Goal: Task Accomplishment & Management: Manage account settings

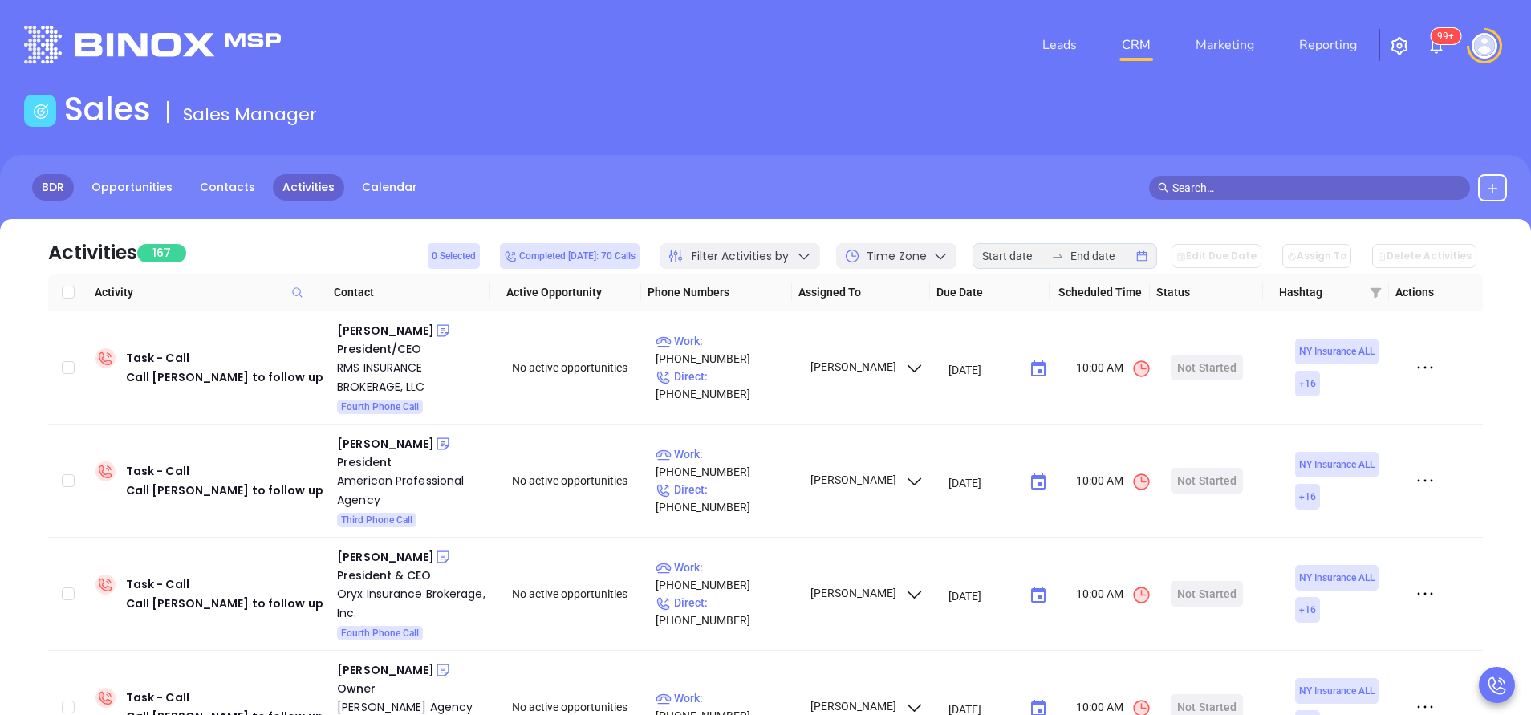
click at [70, 185] on link "BDR" at bounding box center [53, 187] width 42 height 26
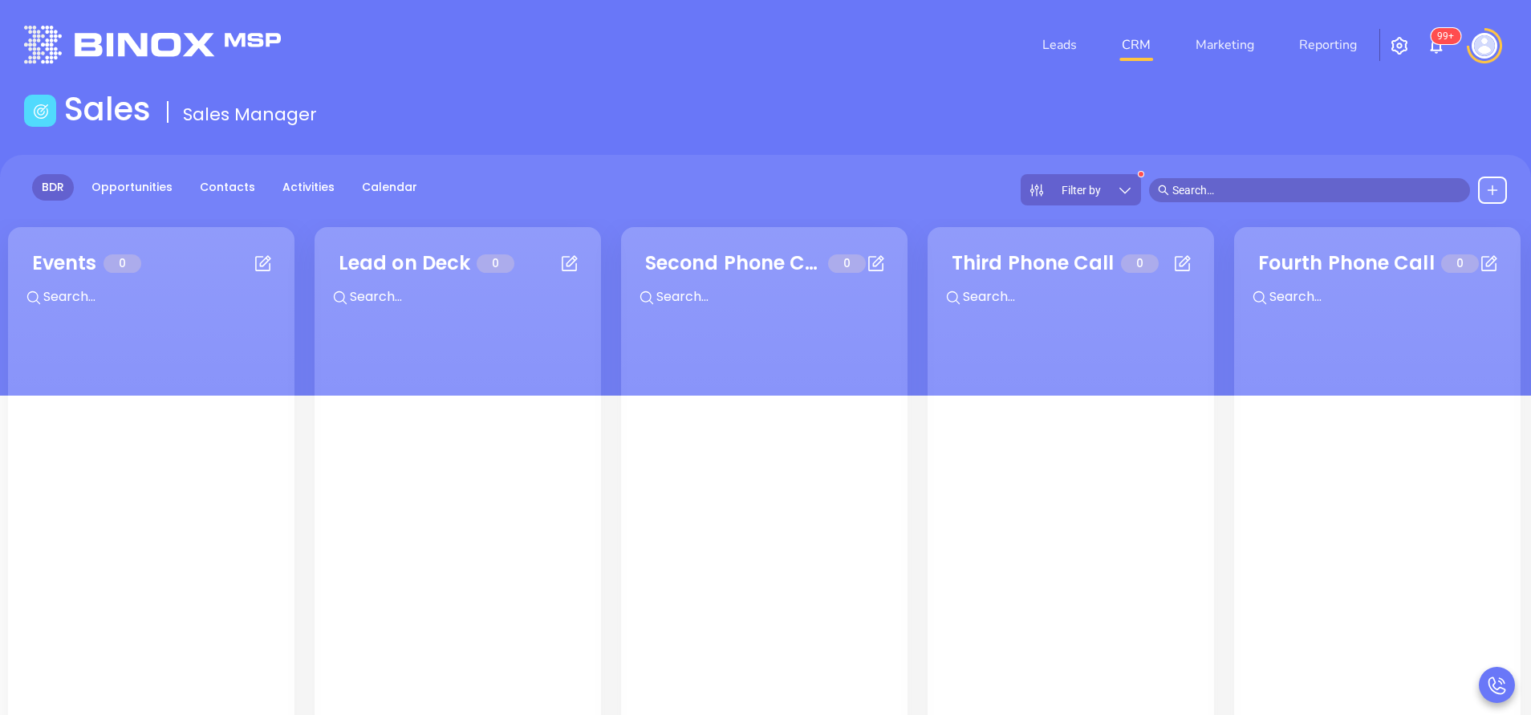
click at [1129, 185] on icon at bounding box center [1125, 190] width 16 height 16
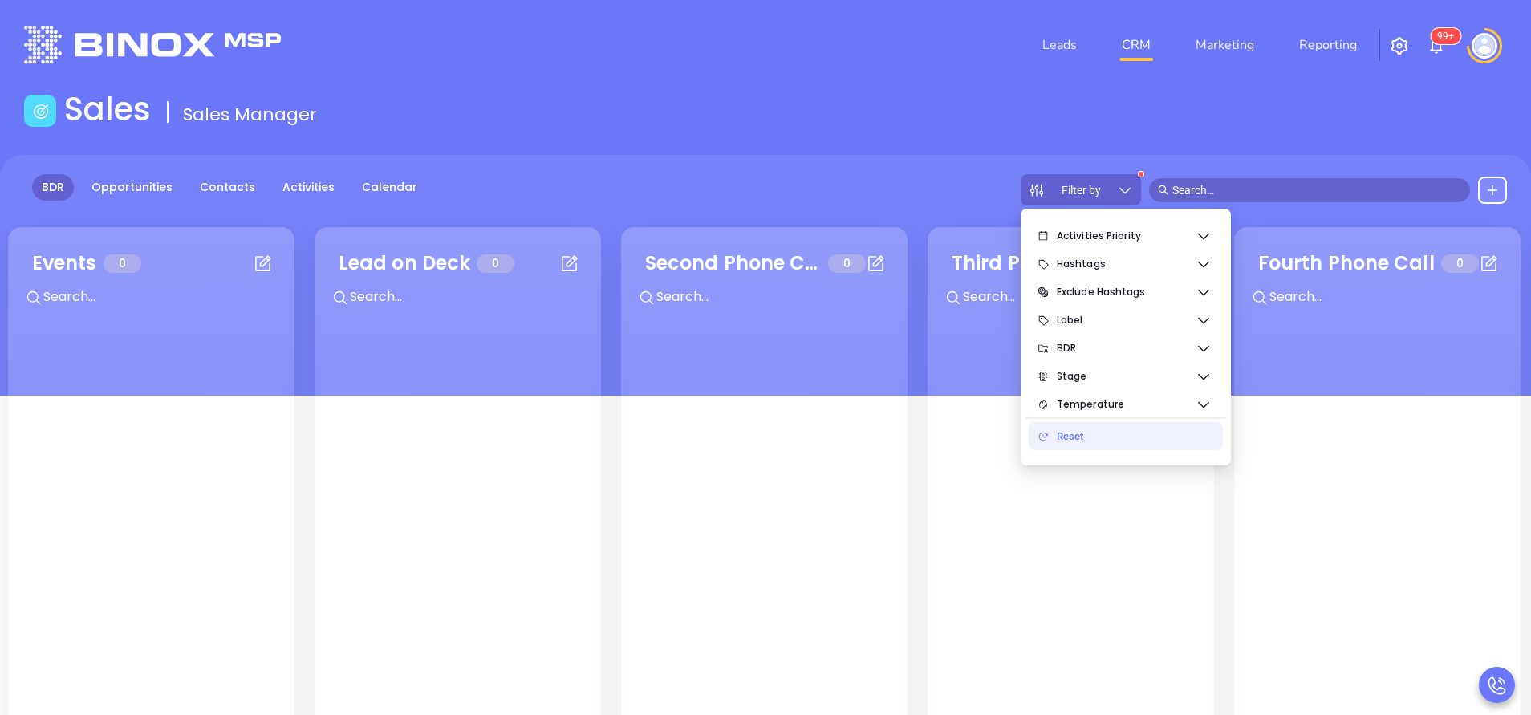
click at [1072, 452] on ul "Activities Priority Hashtags Exclude Hashtags Label BDR Stage Temperature Reset" at bounding box center [1126, 335] width 201 height 246
click at [1066, 436] on div "Reset" at bounding box center [1133, 437] width 153 height 32
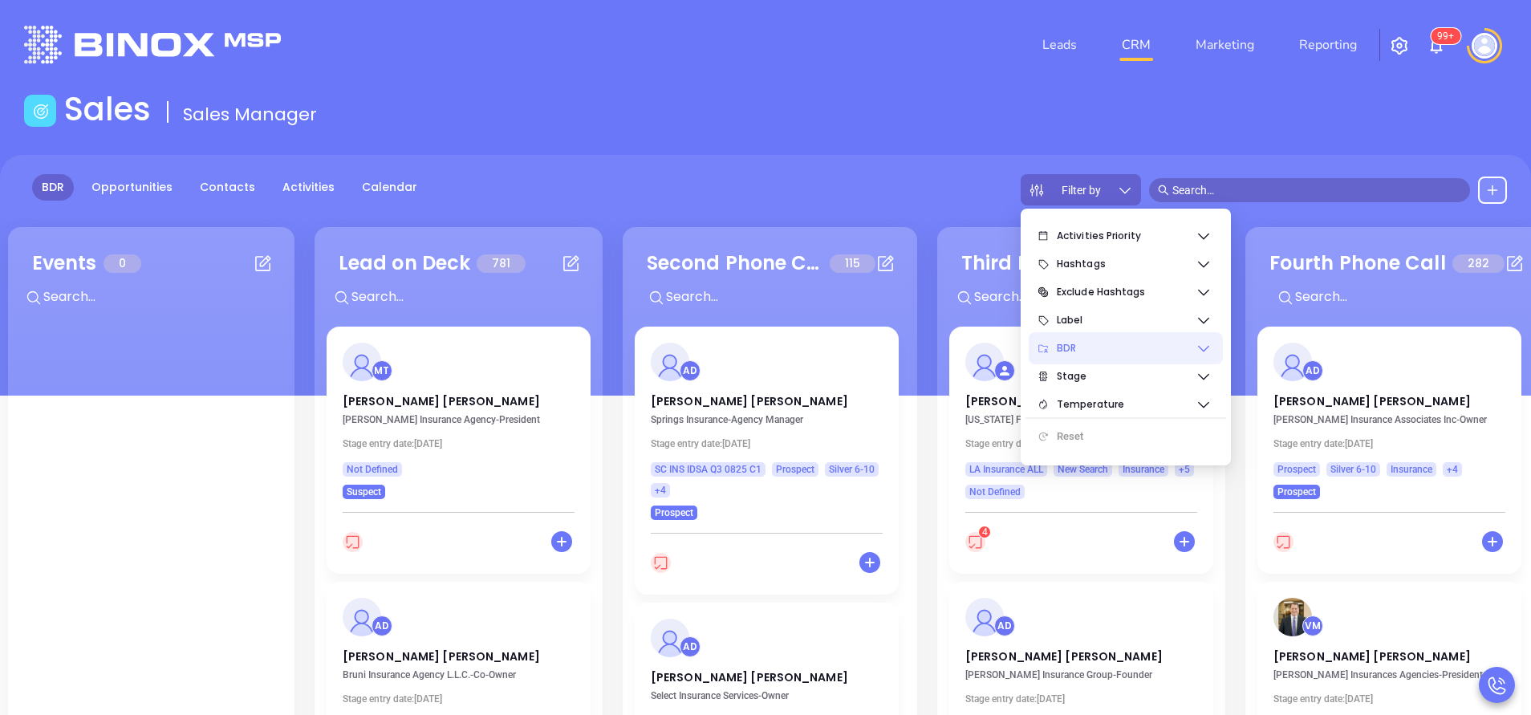
click at [1200, 348] on icon at bounding box center [1204, 348] width 16 height 16
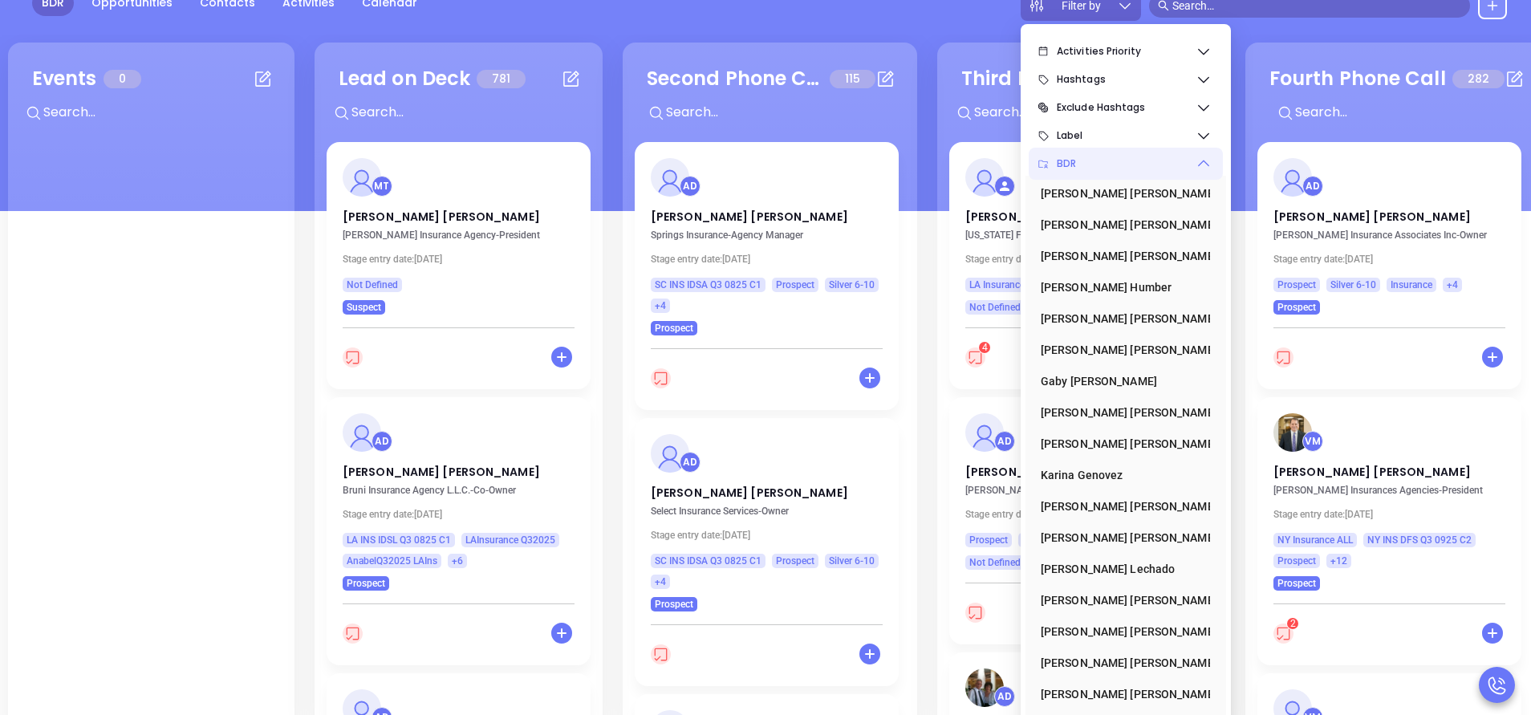
scroll to position [219, 0]
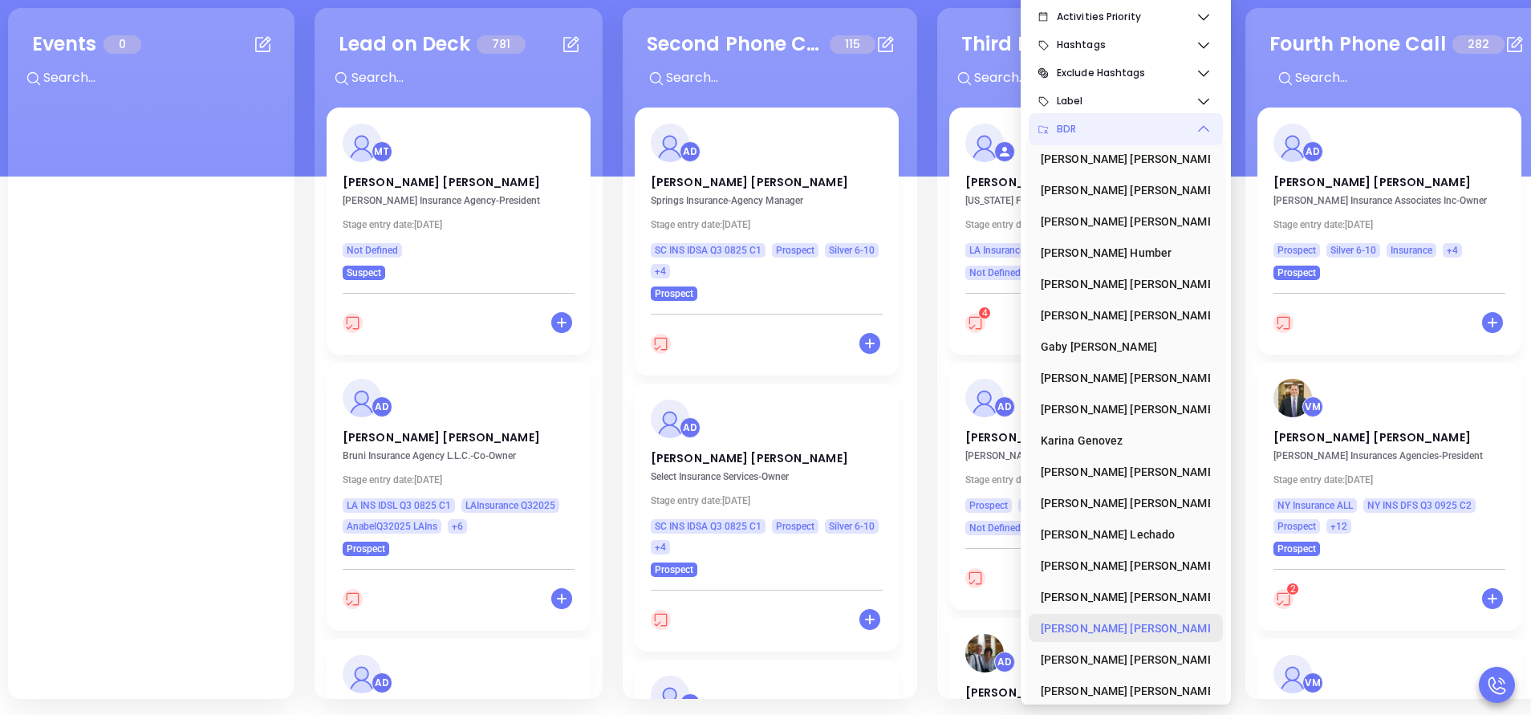
click at [1106, 628] on div "Vicky Mendoza" at bounding box center [1121, 628] width 160 height 32
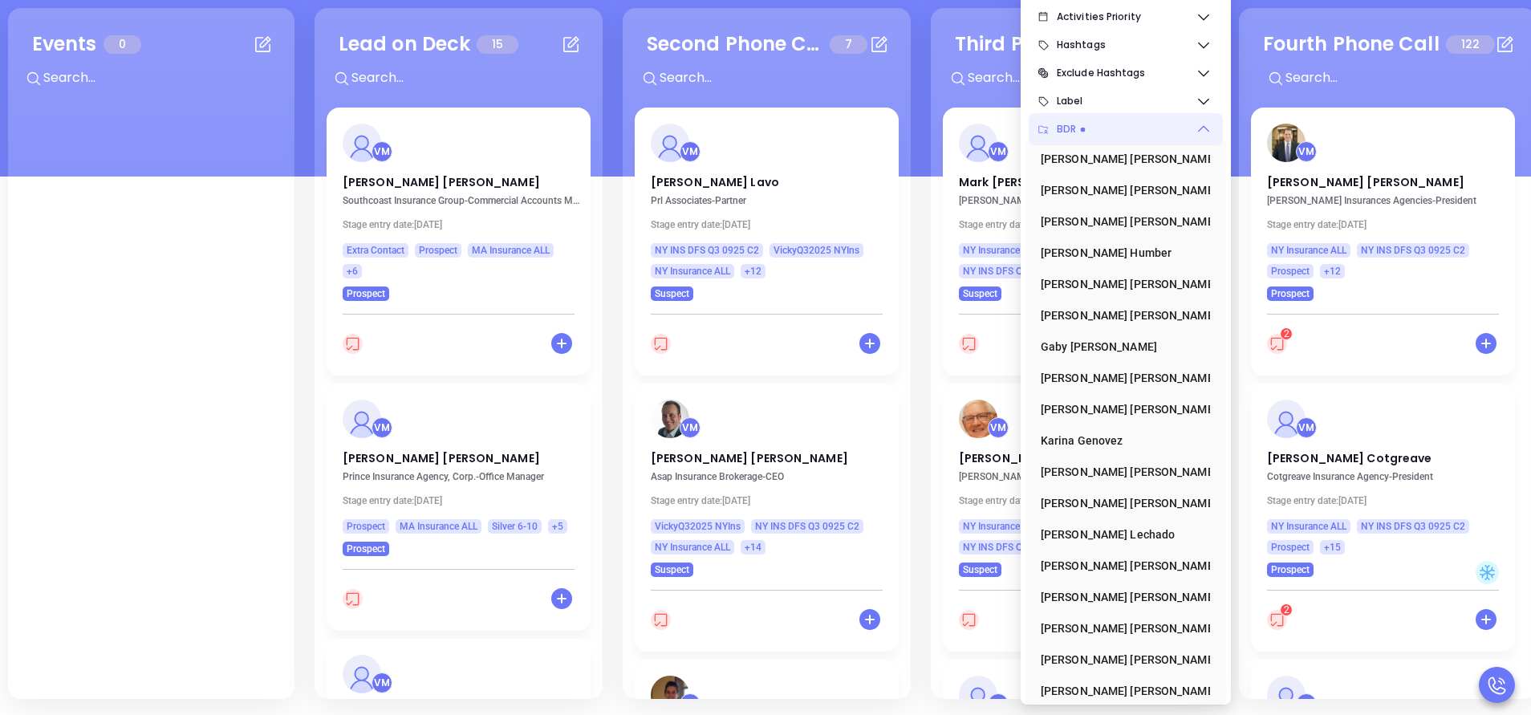
scroll to position [99, 0]
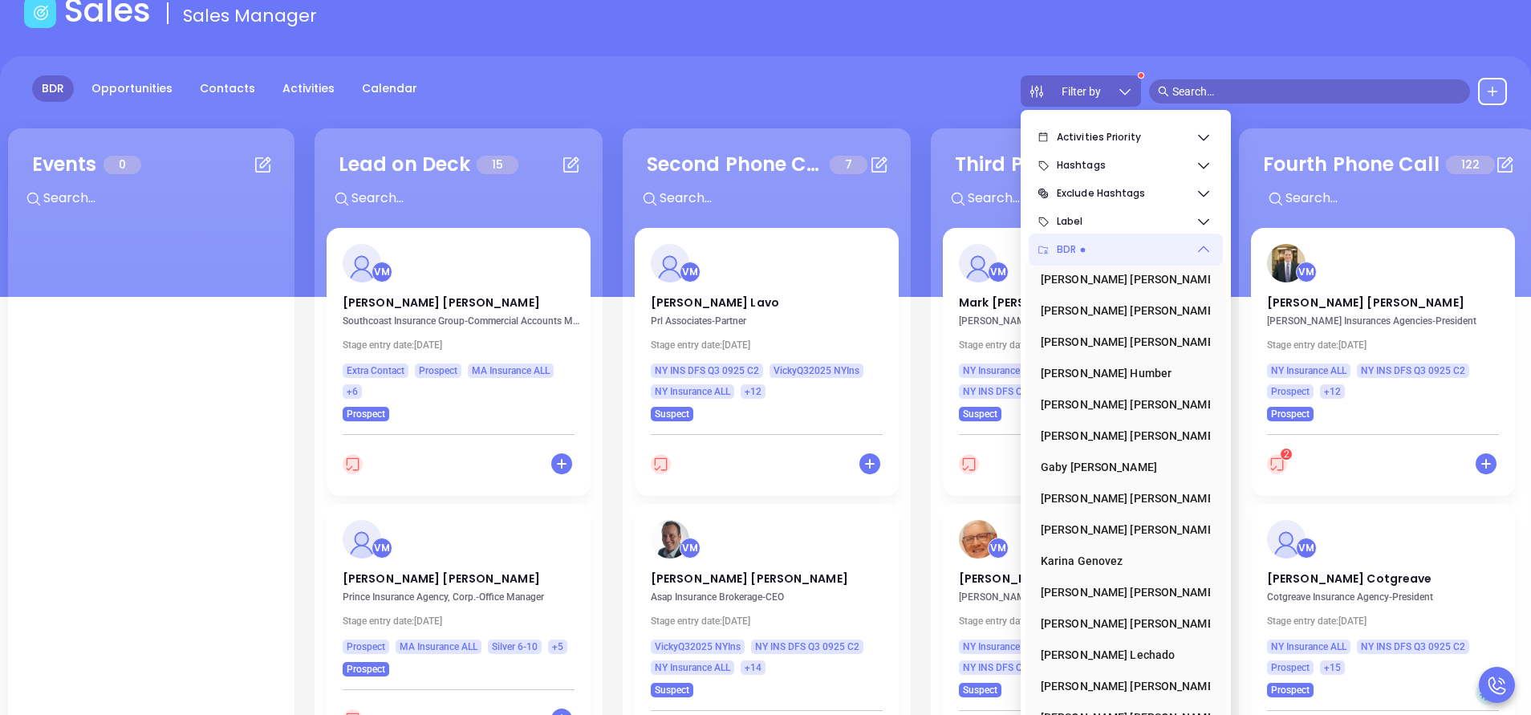
click at [904, 87] on div "BDR Opportunities Contacts Activities Calendar Filter by" at bounding box center [765, 90] width 1531 height 31
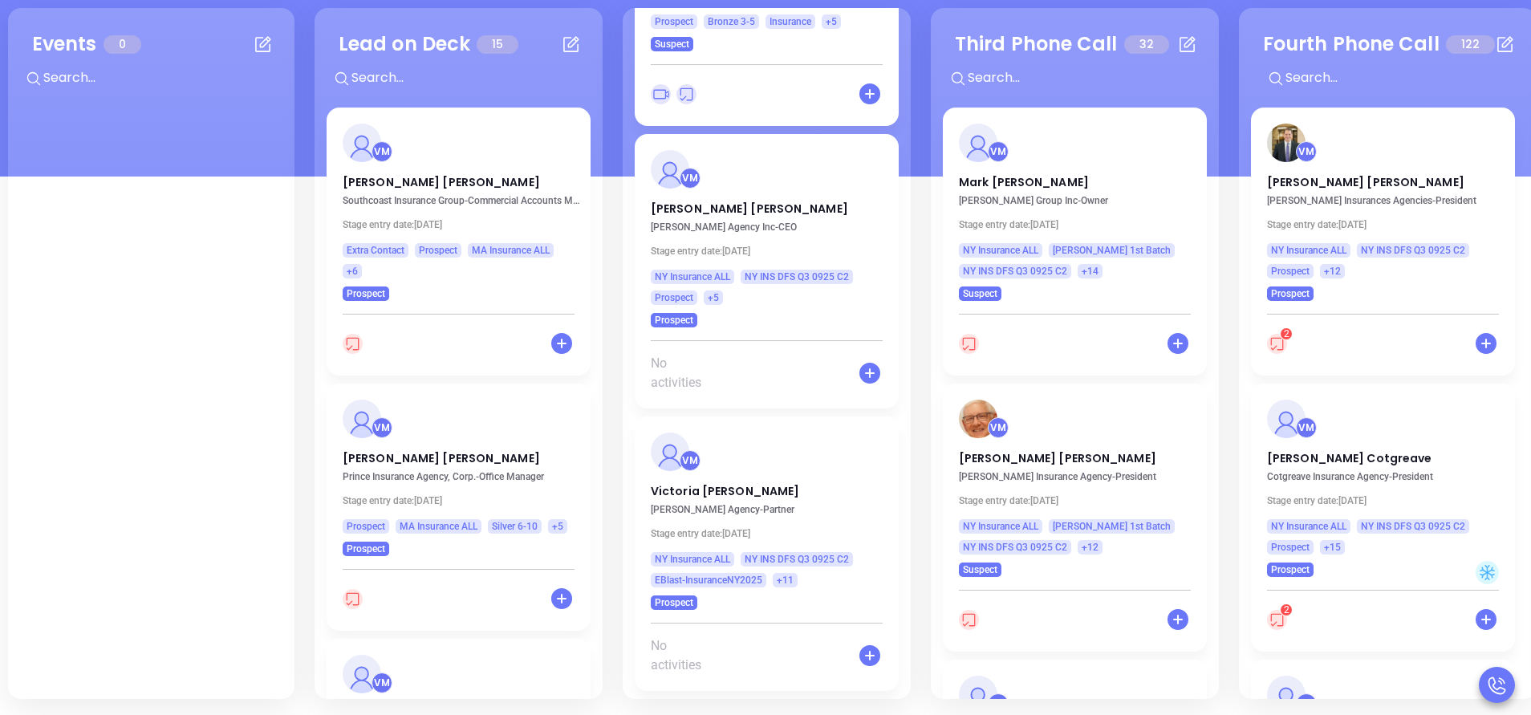
scroll to position [0, 0]
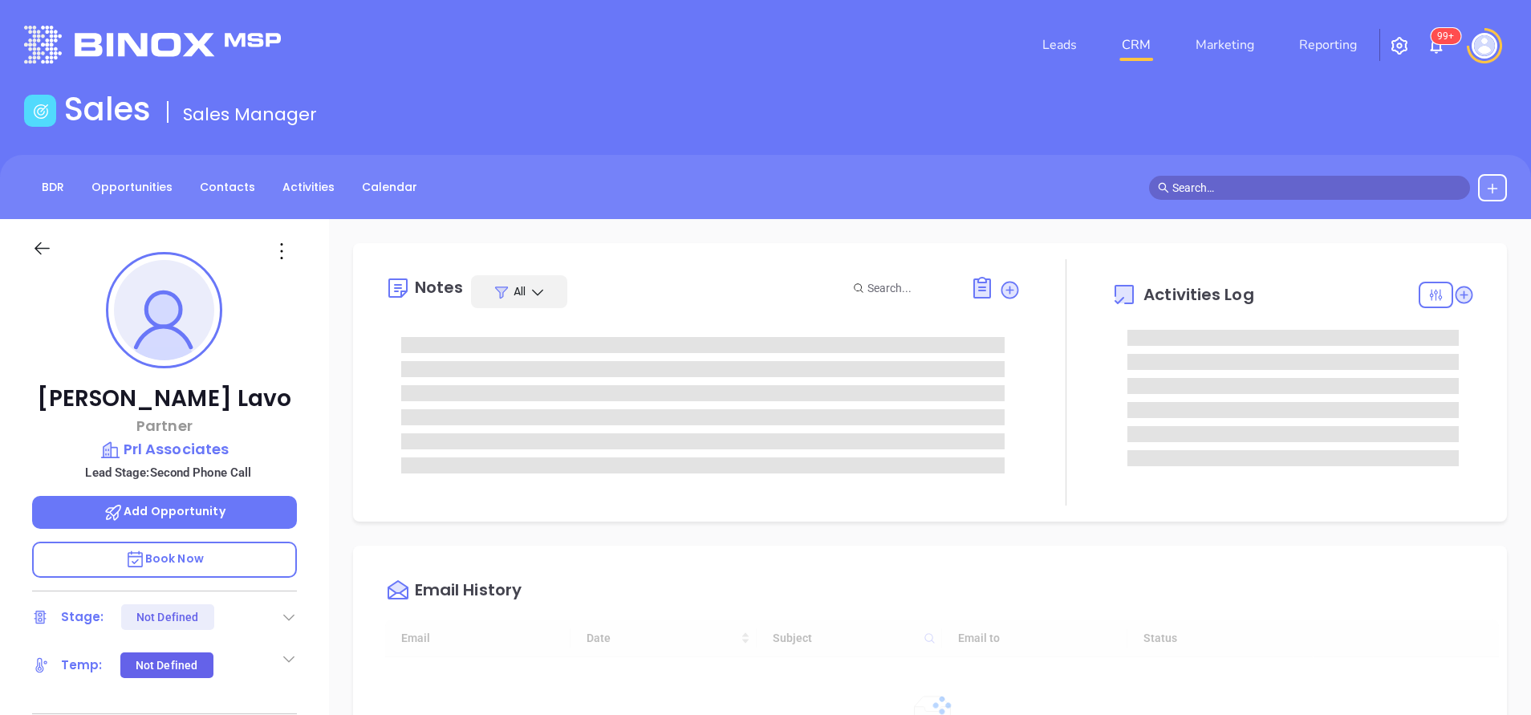
type input "[DATE]"
type input "[PERSON_NAME]"
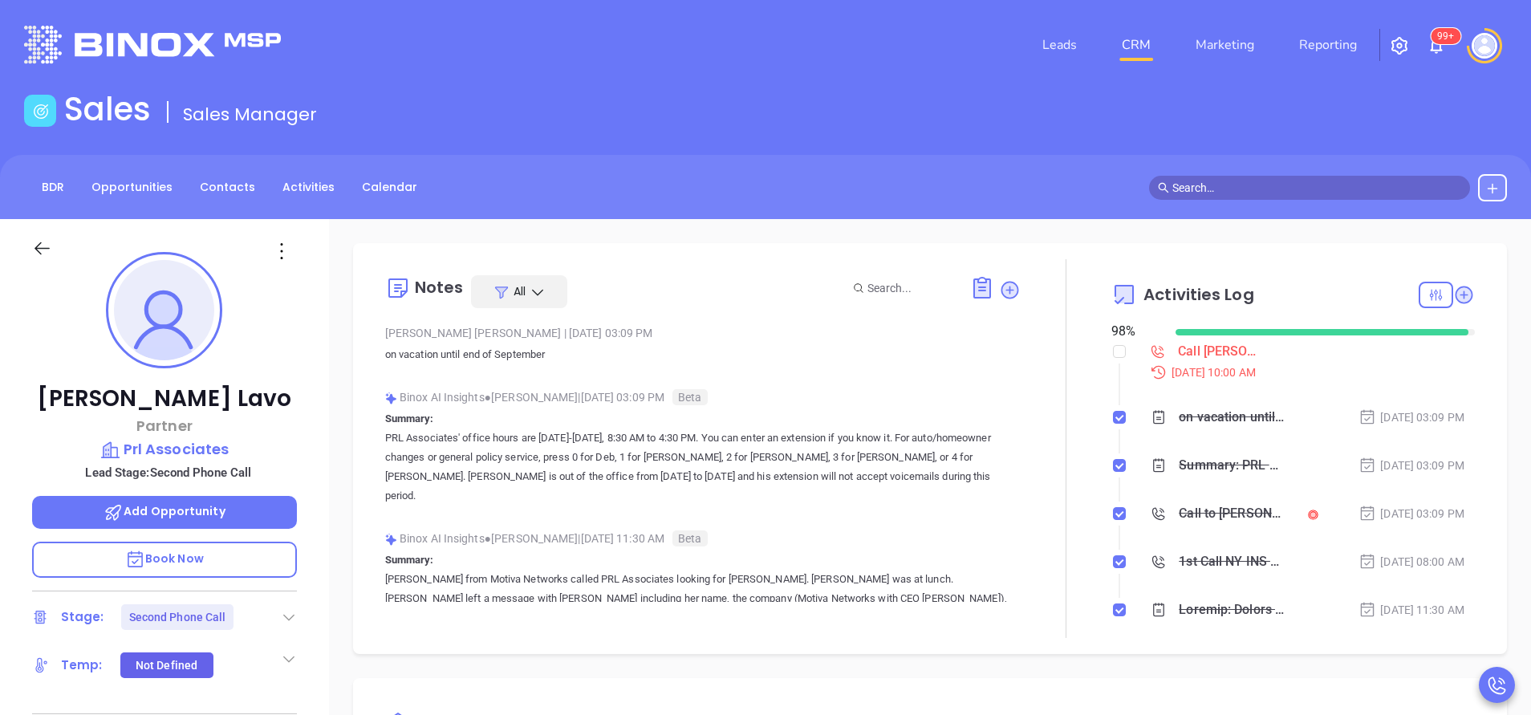
scroll to position [373, 0]
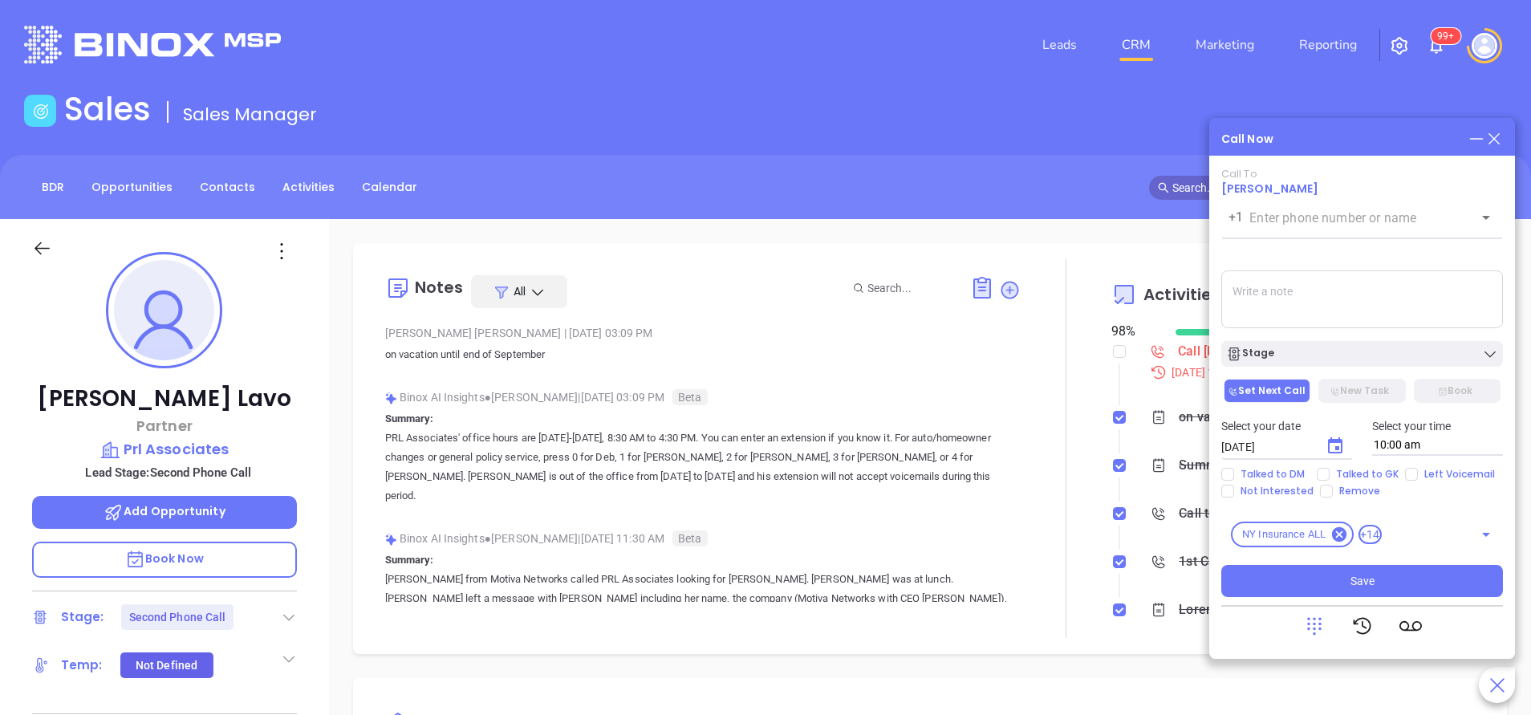
type input "[PHONE_NUMBER]"
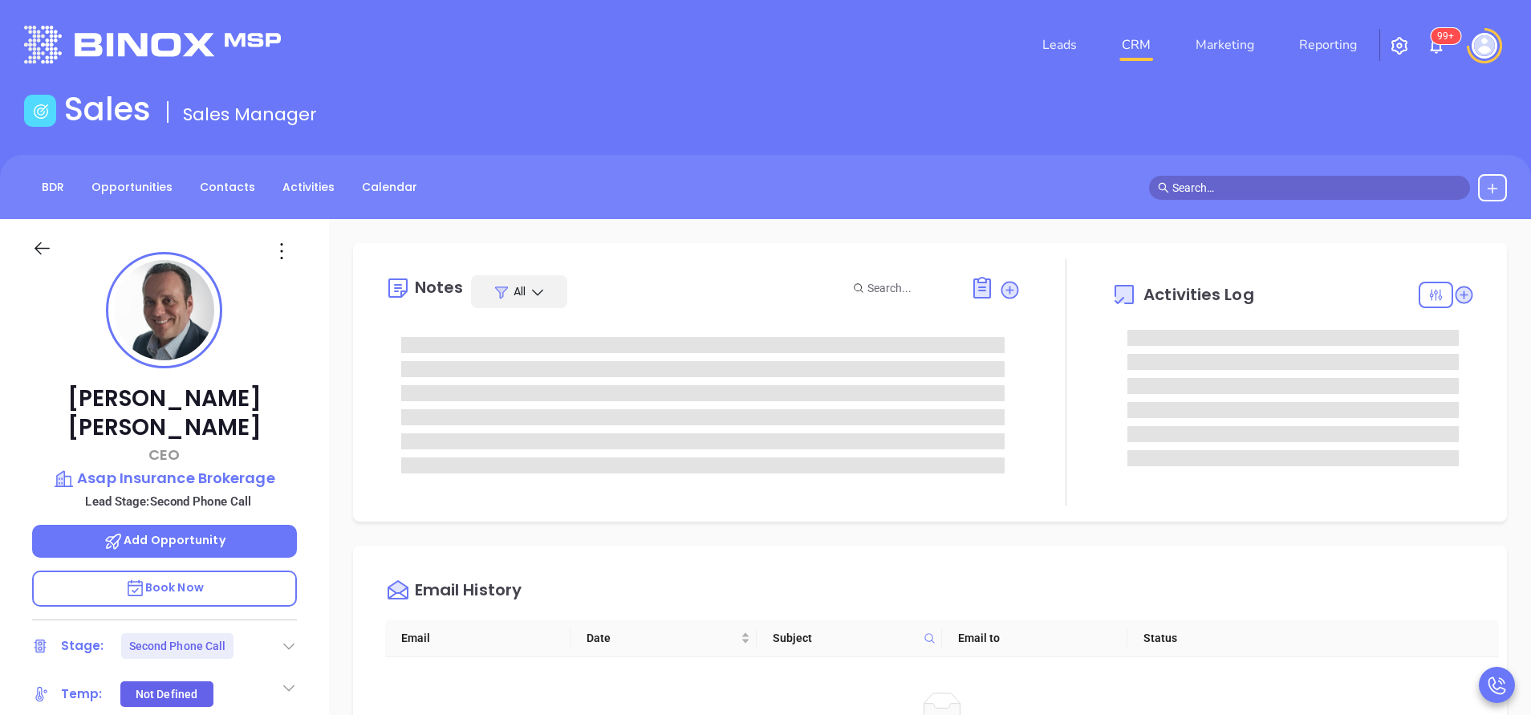
type input "[PERSON_NAME]"
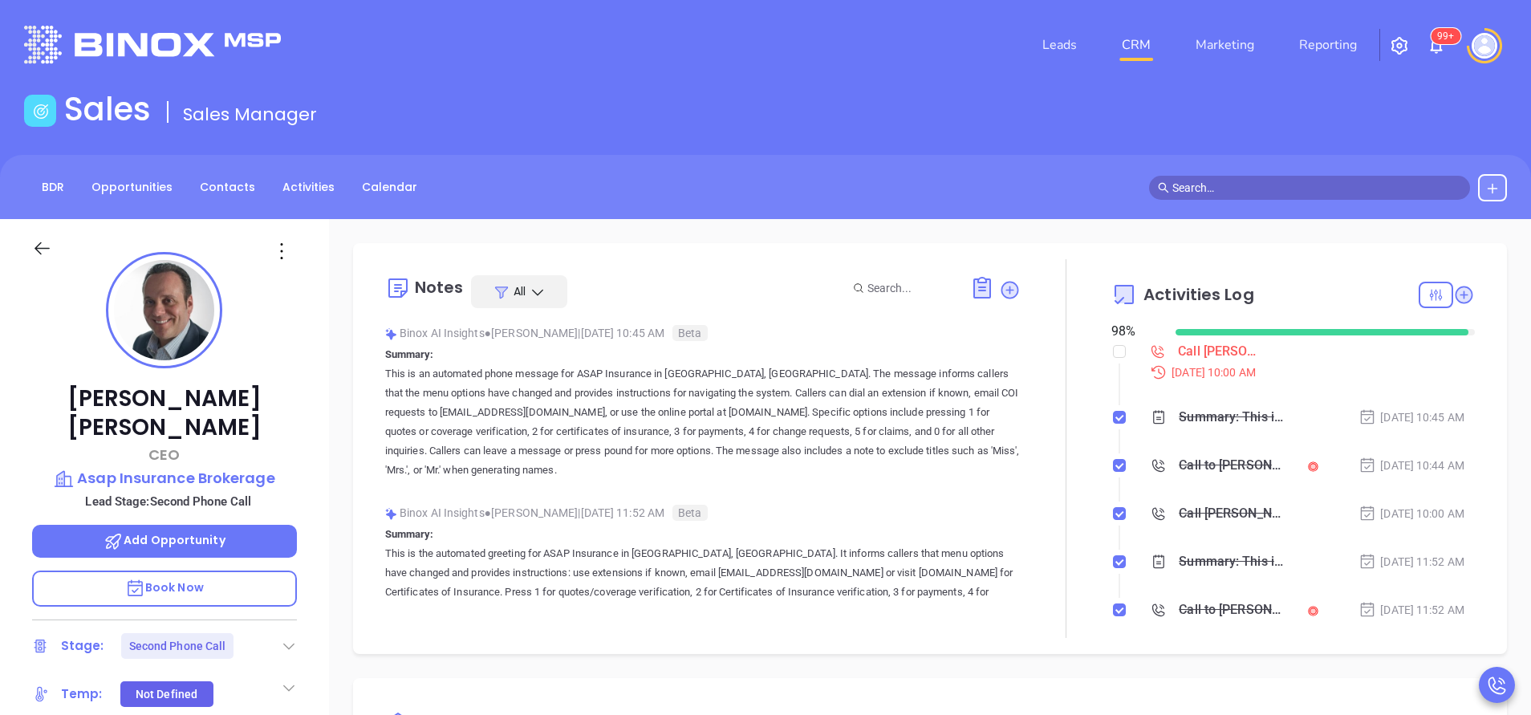
scroll to position [373, 0]
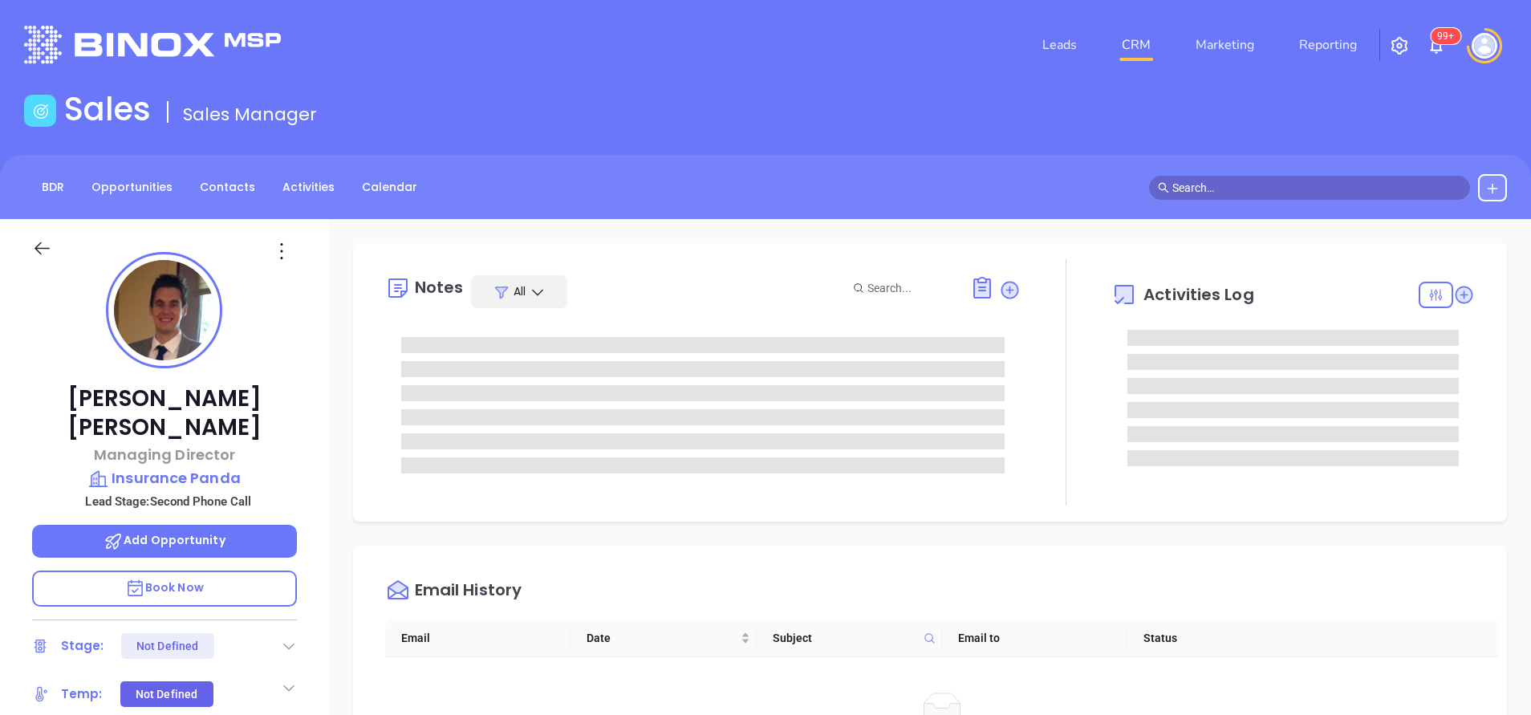
type input "[PERSON_NAME]"
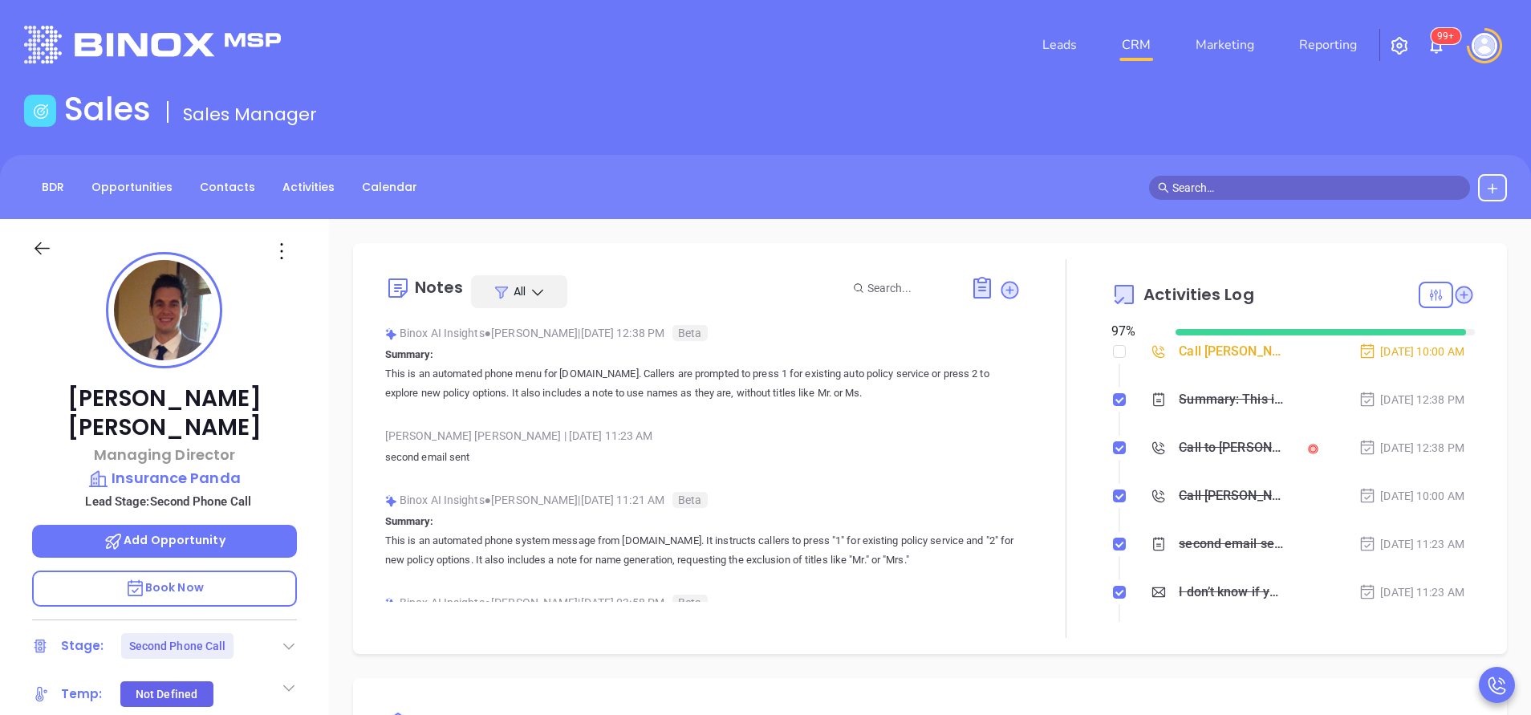
scroll to position [373, 0]
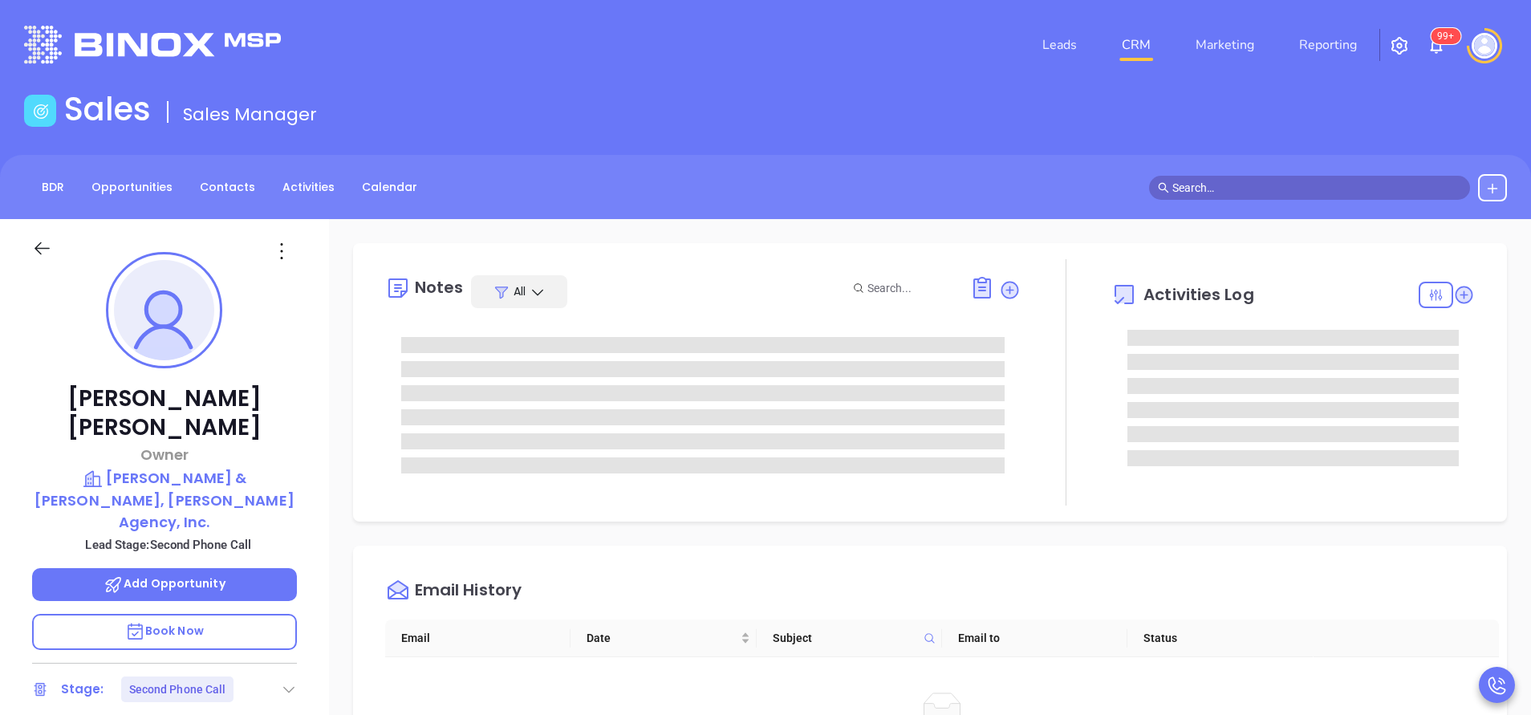
type input "[PERSON_NAME]"
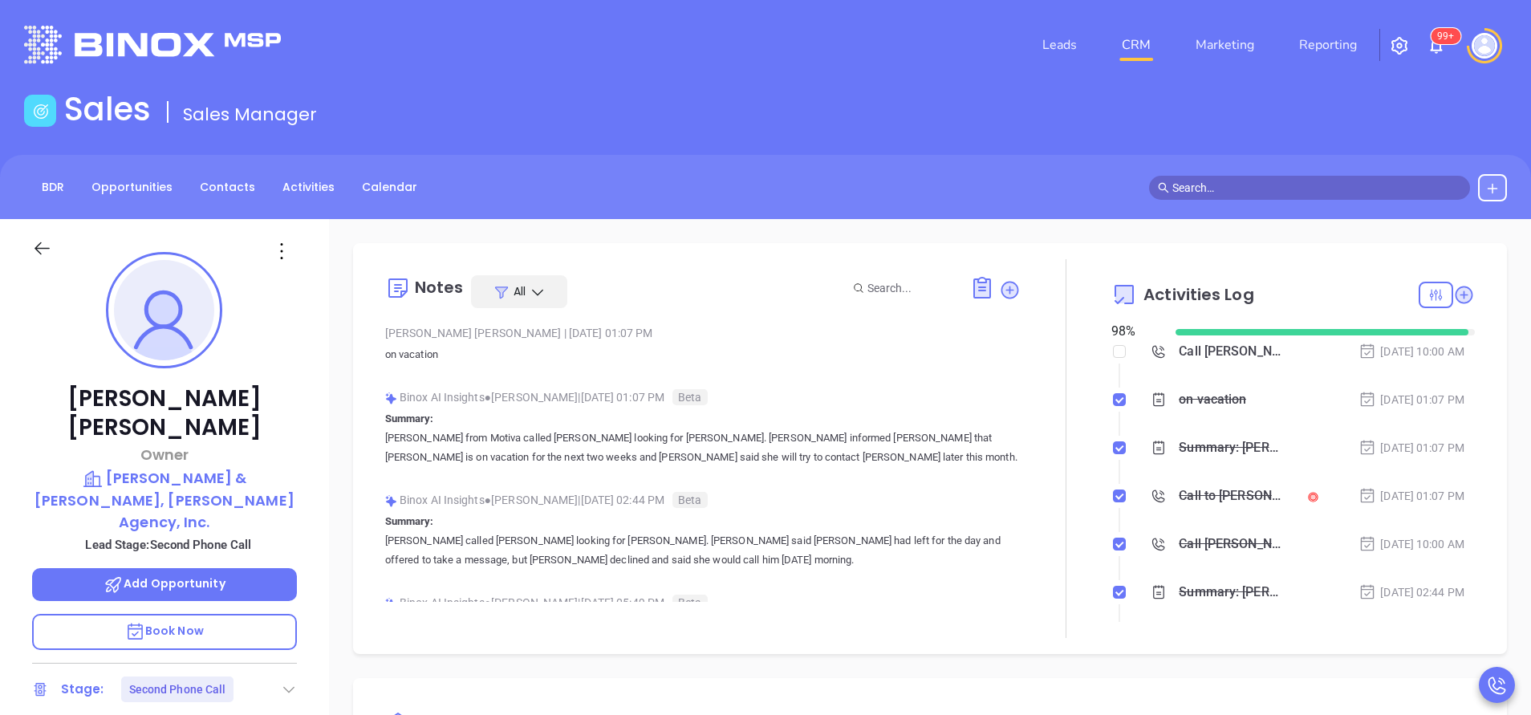
scroll to position [373, 0]
click at [907, 397] on div "Binox AI Insights ● Vicky Mendoza | Sep 18, 2025 01:07 PM Beta" at bounding box center [703, 397] width 636 height 24
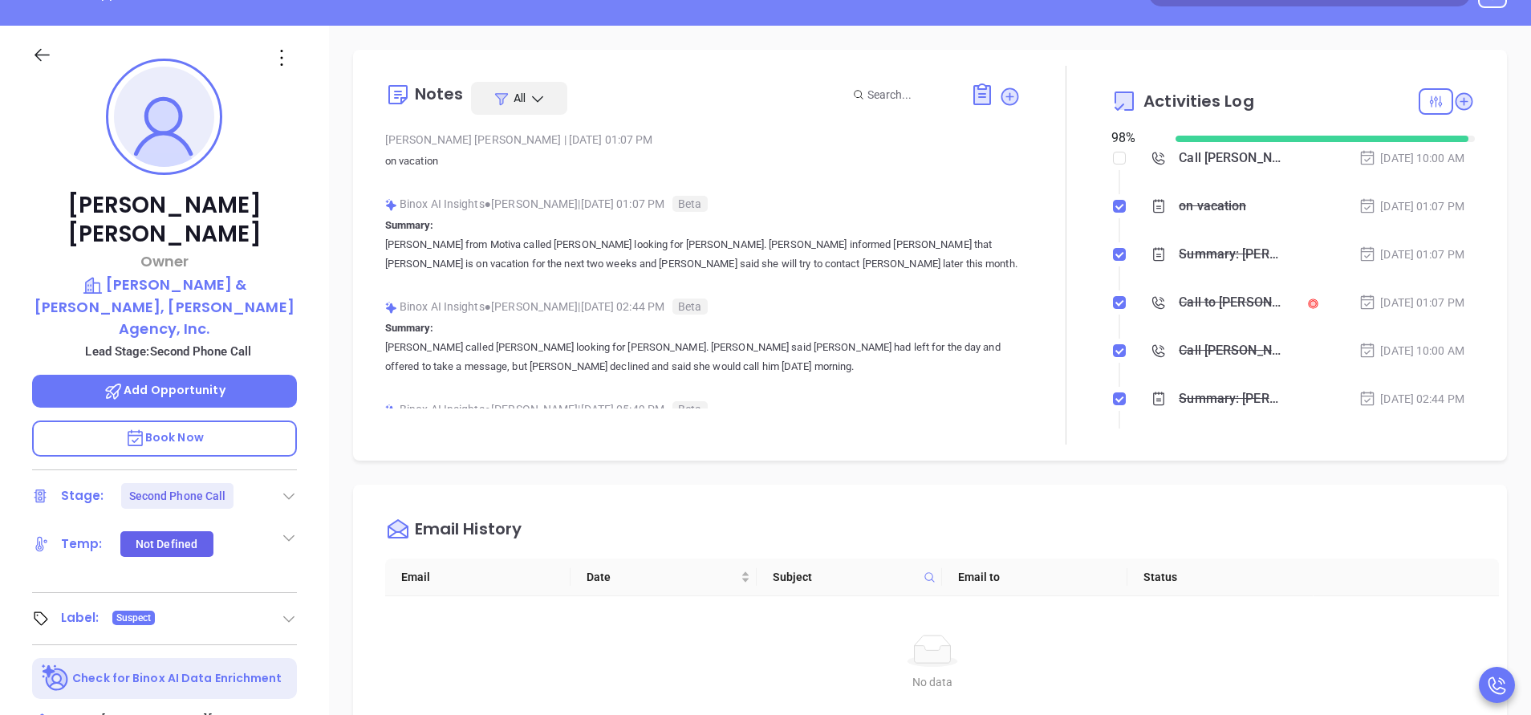
scroll to position [241, 0]
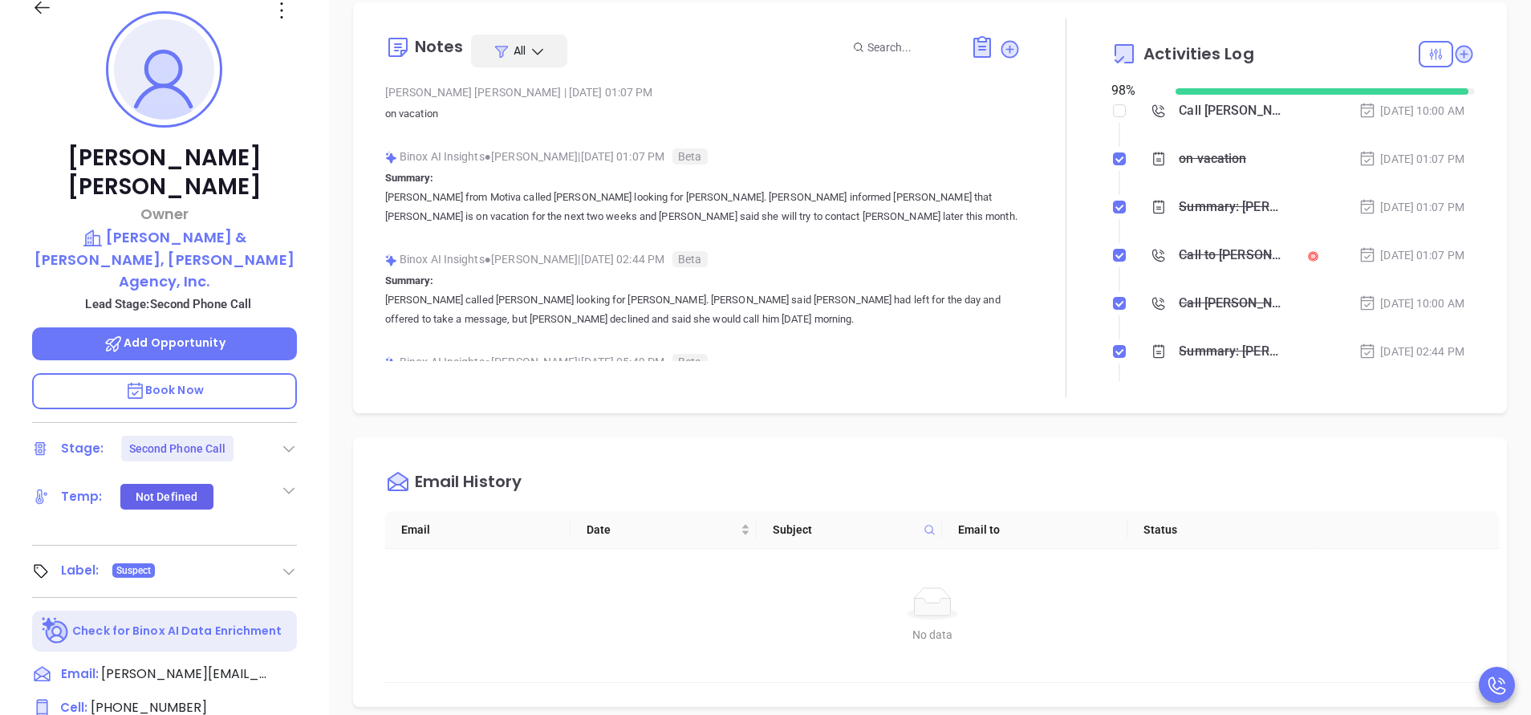
click at [287, 441] on icon at bounding box center [289, 449] width 16 height 16
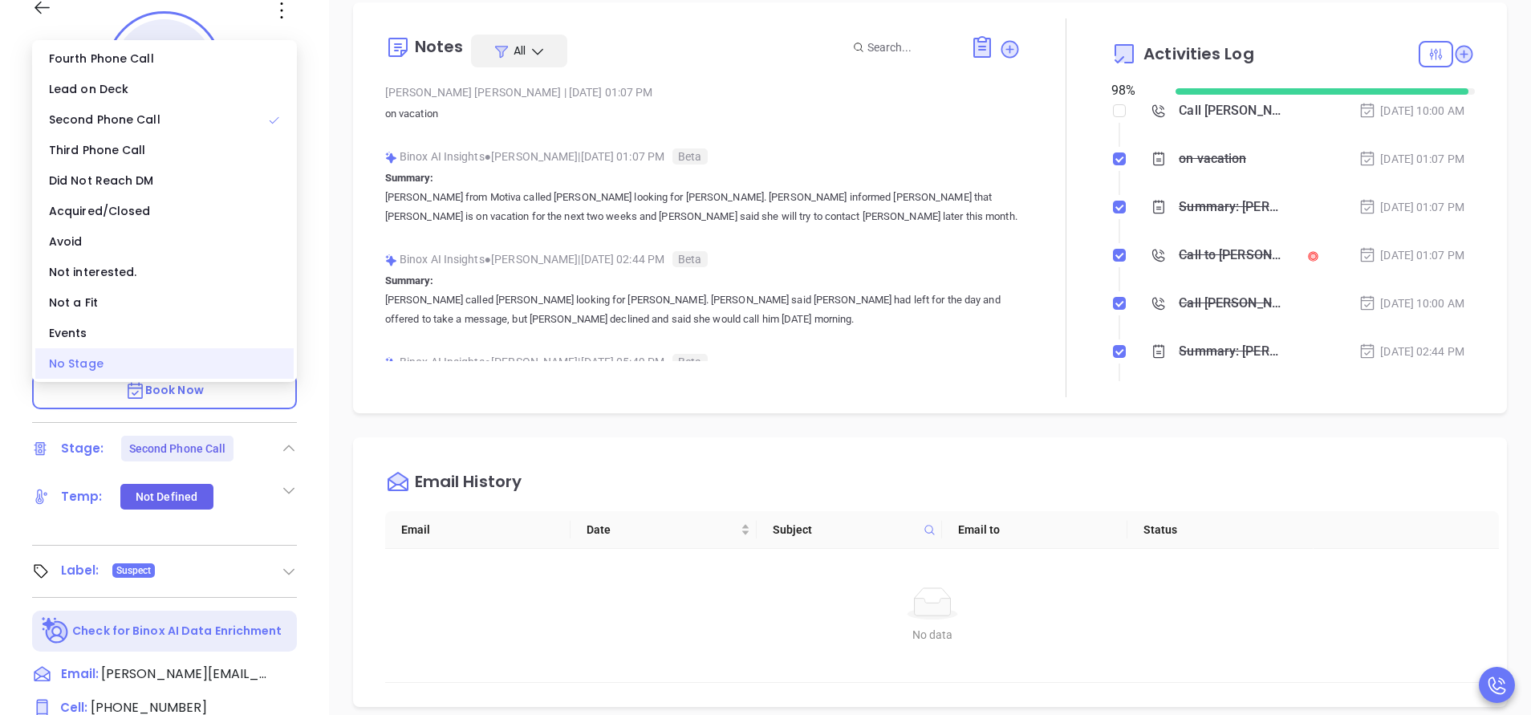
click at [117, 367] on div "No Stage" at bounding box center [164, 363] width 258 height 30
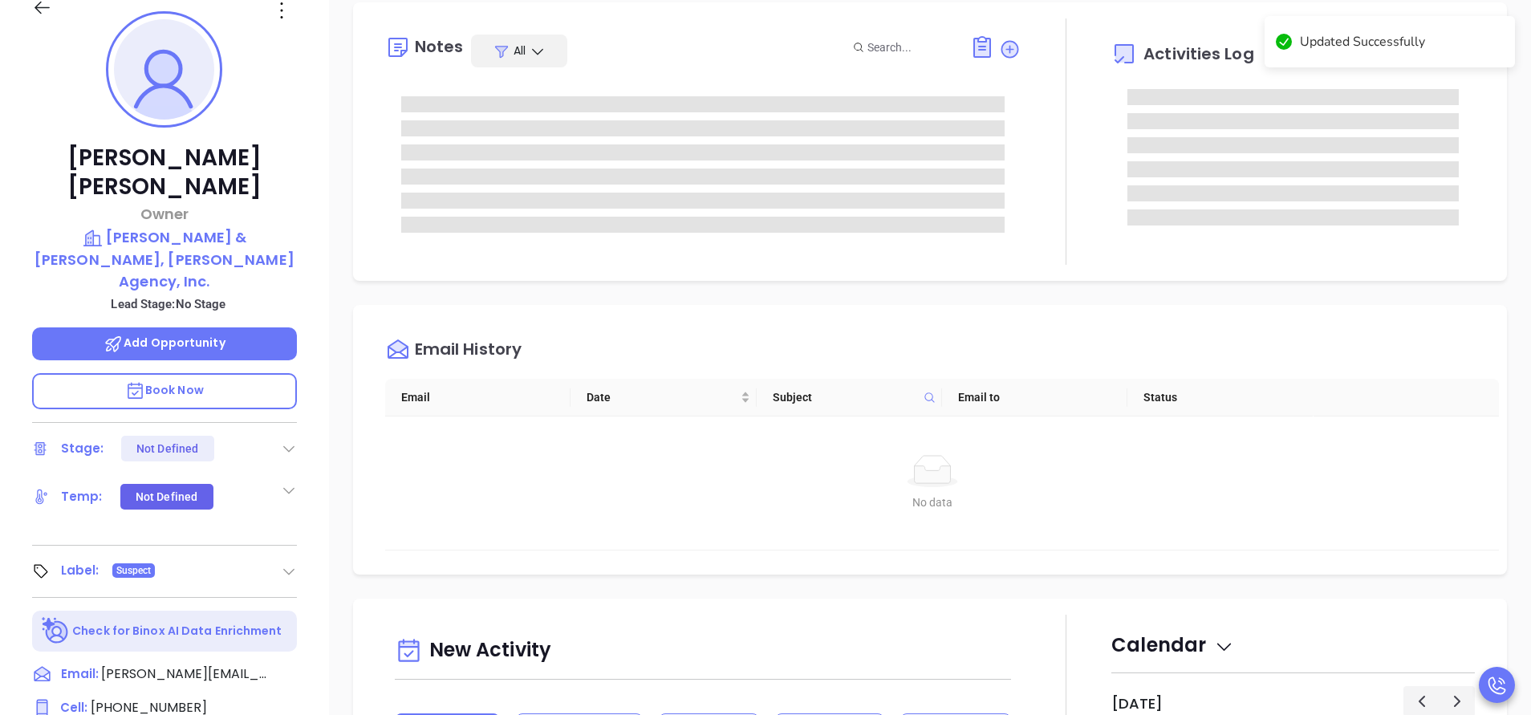
scroll to position [0, 0]
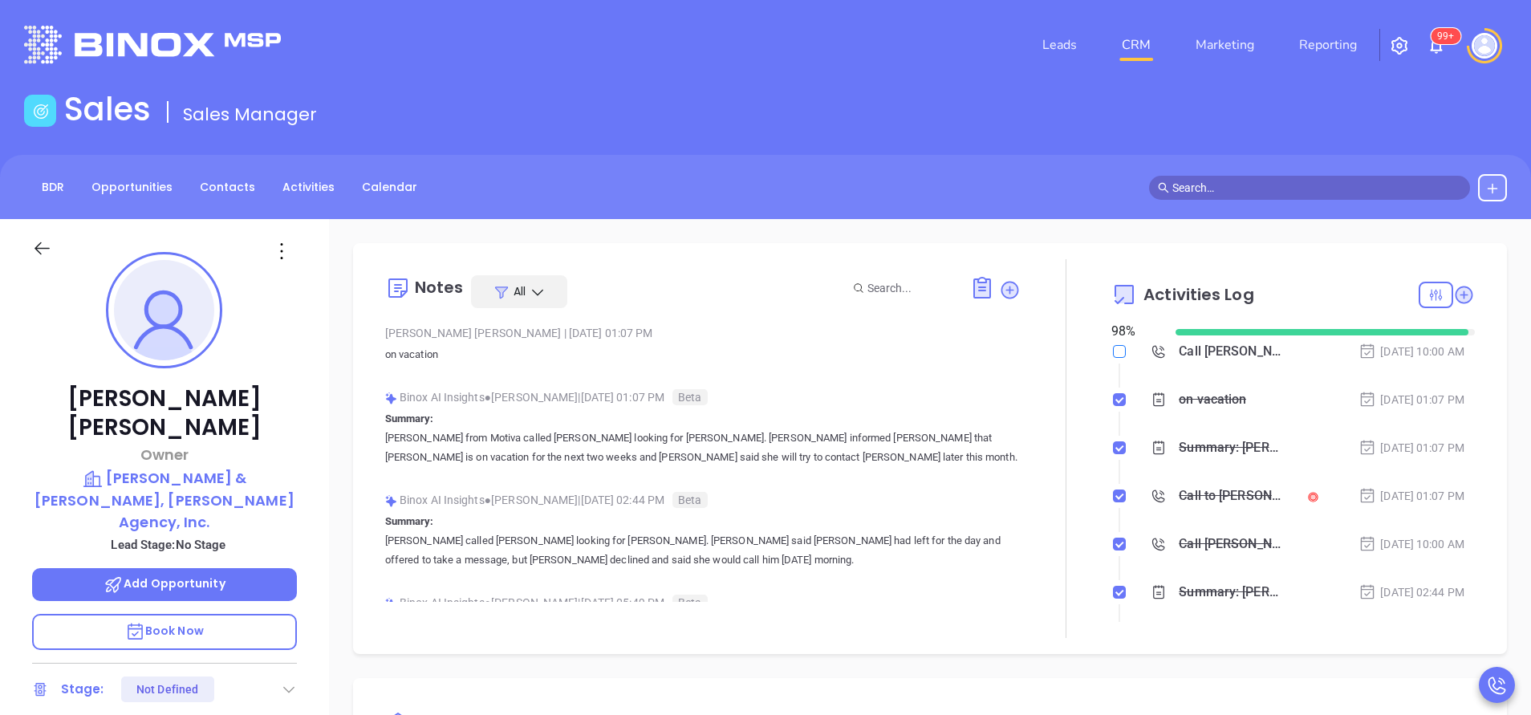
click at [1113, 357] on input "checkbox" at bounding box center [1119, 351] width 13 height 13
checkbox input "true"
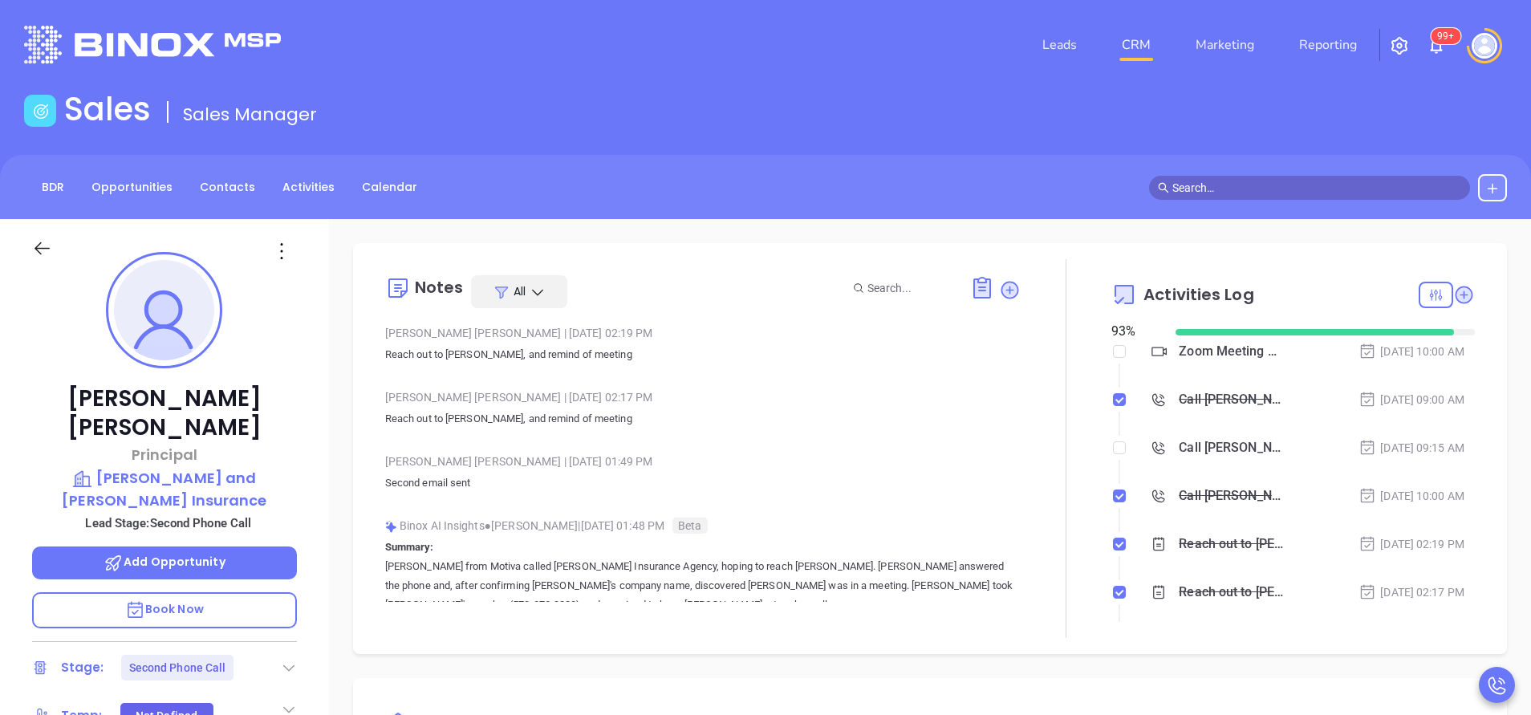
type input "[PERSON_NAME]"
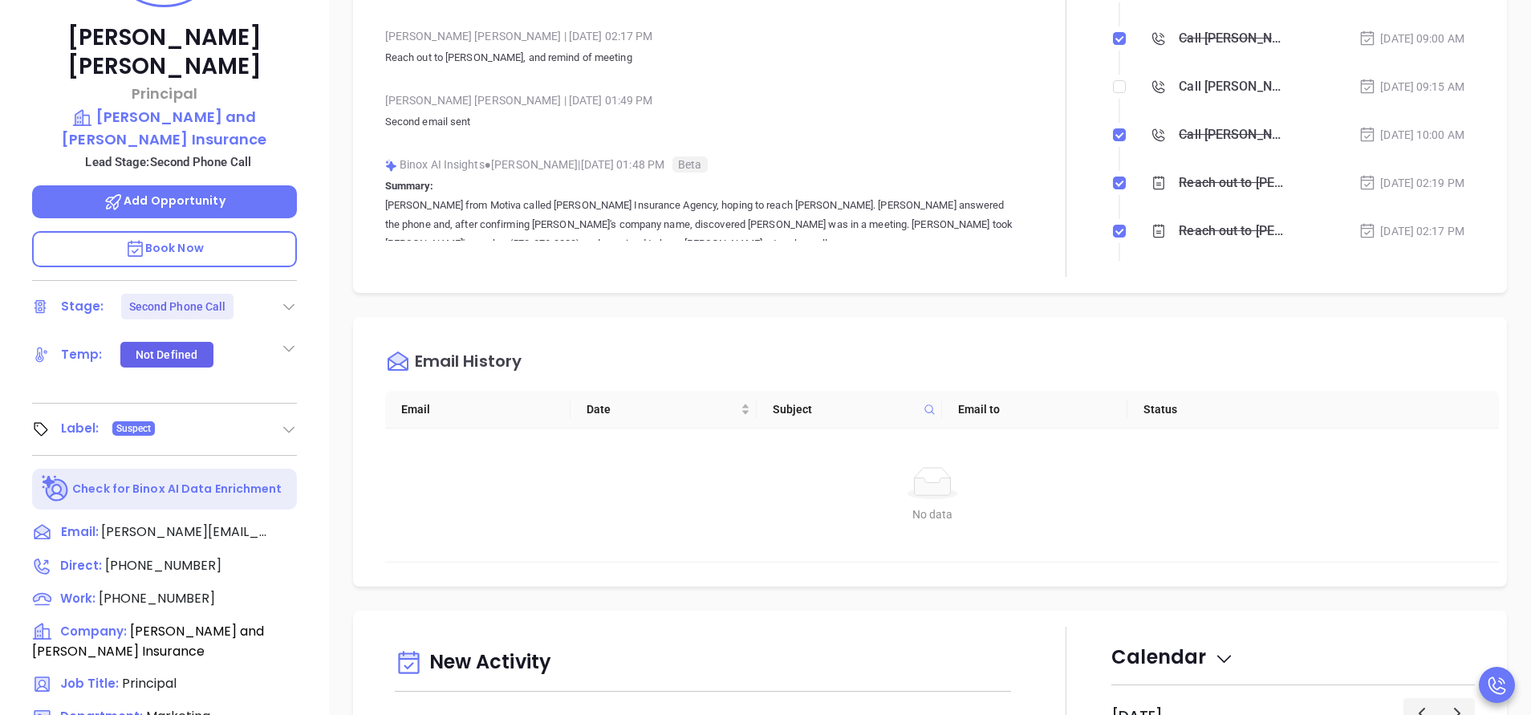
click at [289, 299] on icon at bounding box center [289, 307] width 16 height 16
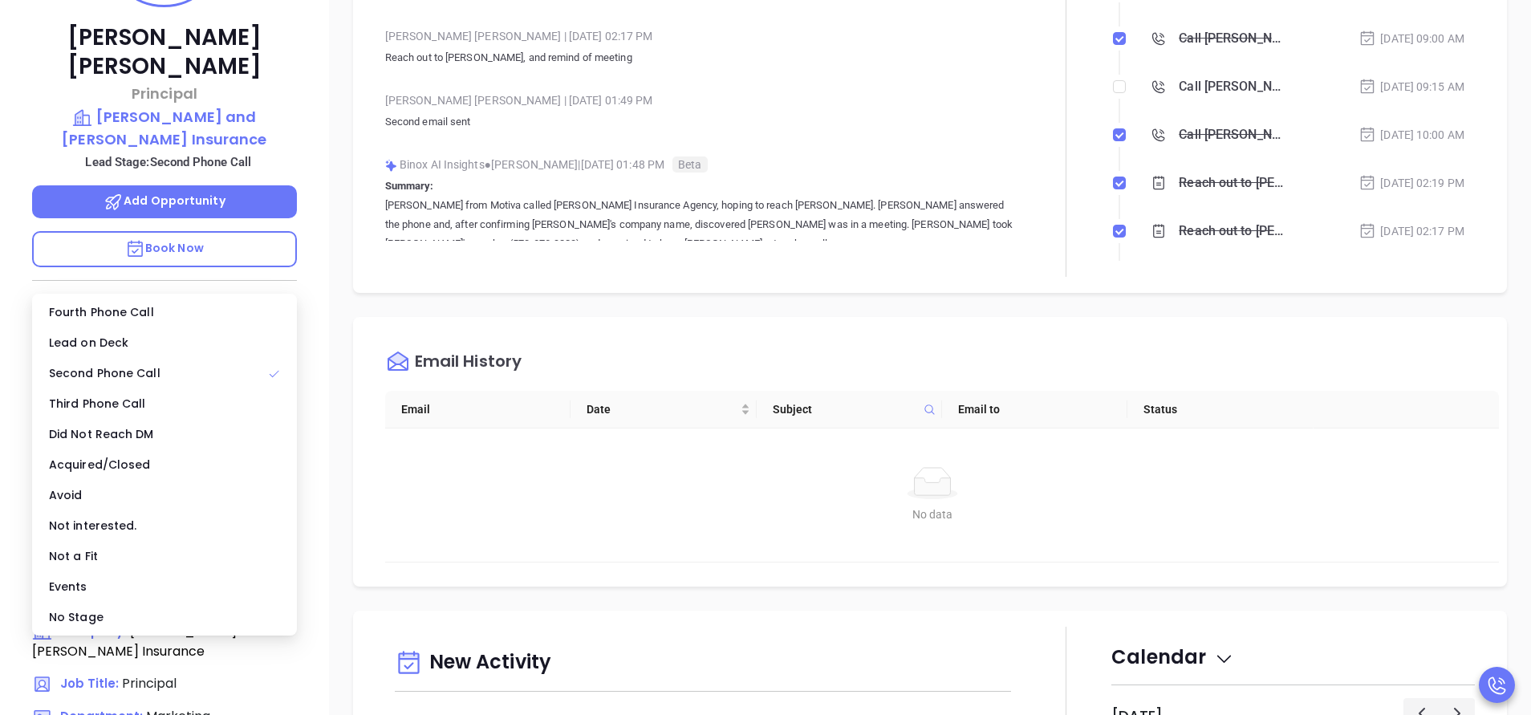
click at [337, 439] on div "Notes All Vicky Mendoza | Sep 5, 2025 02:19 PM Reach out to Sean, and remind of…" at bounding box center [930, 419] width 1202 height 1123
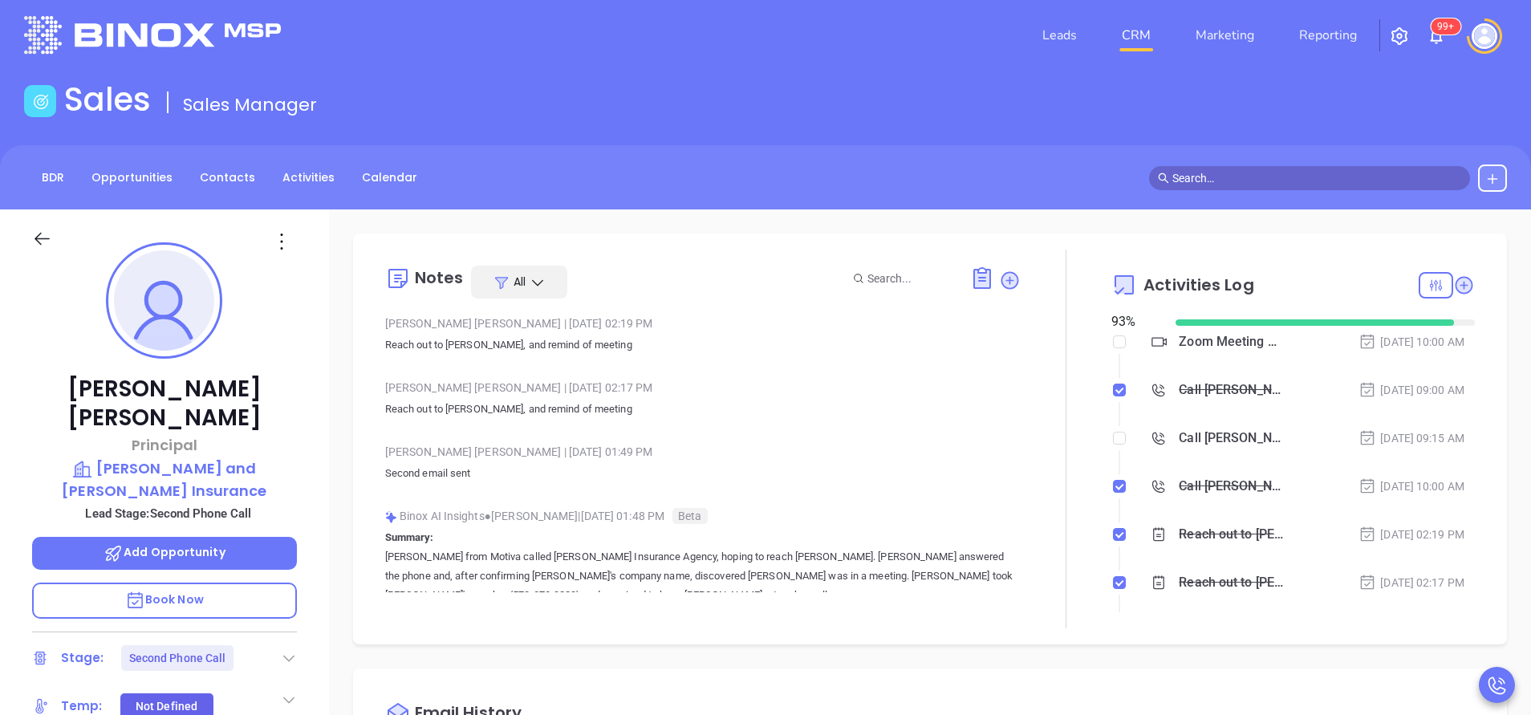
scroll to position [0, 0]
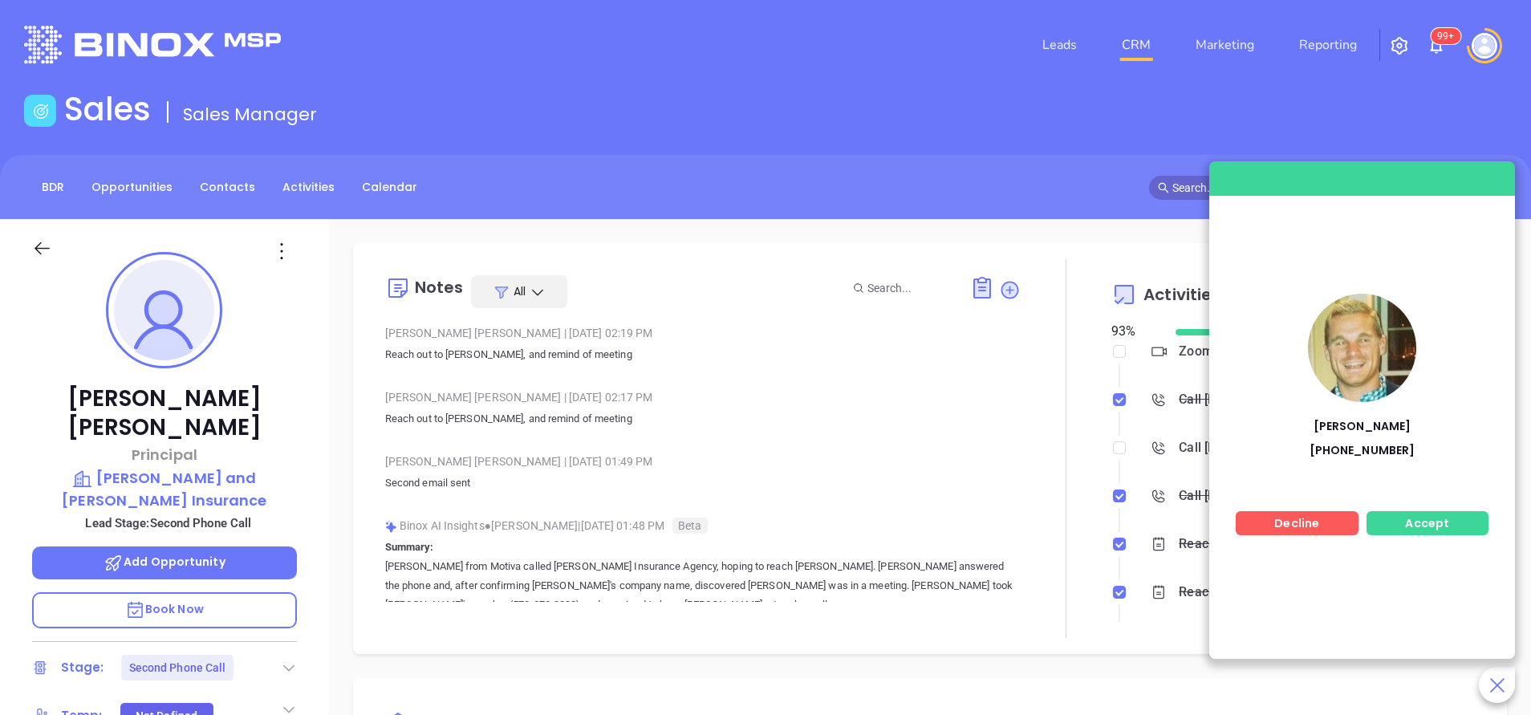
click at [1412, 522] on span "Accept" at bounding box center [1427, 523] width 44 height 16
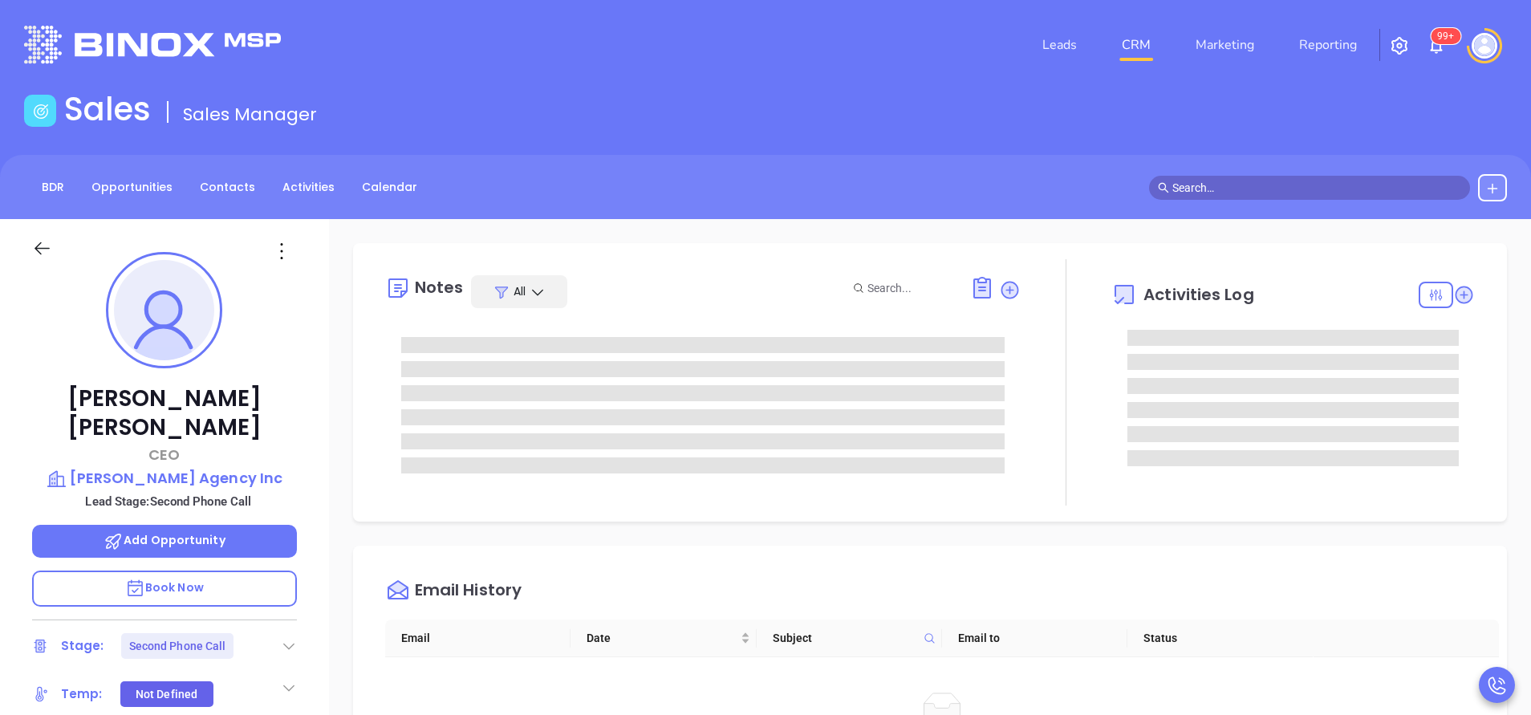
type input "[PERSON_NAME]"
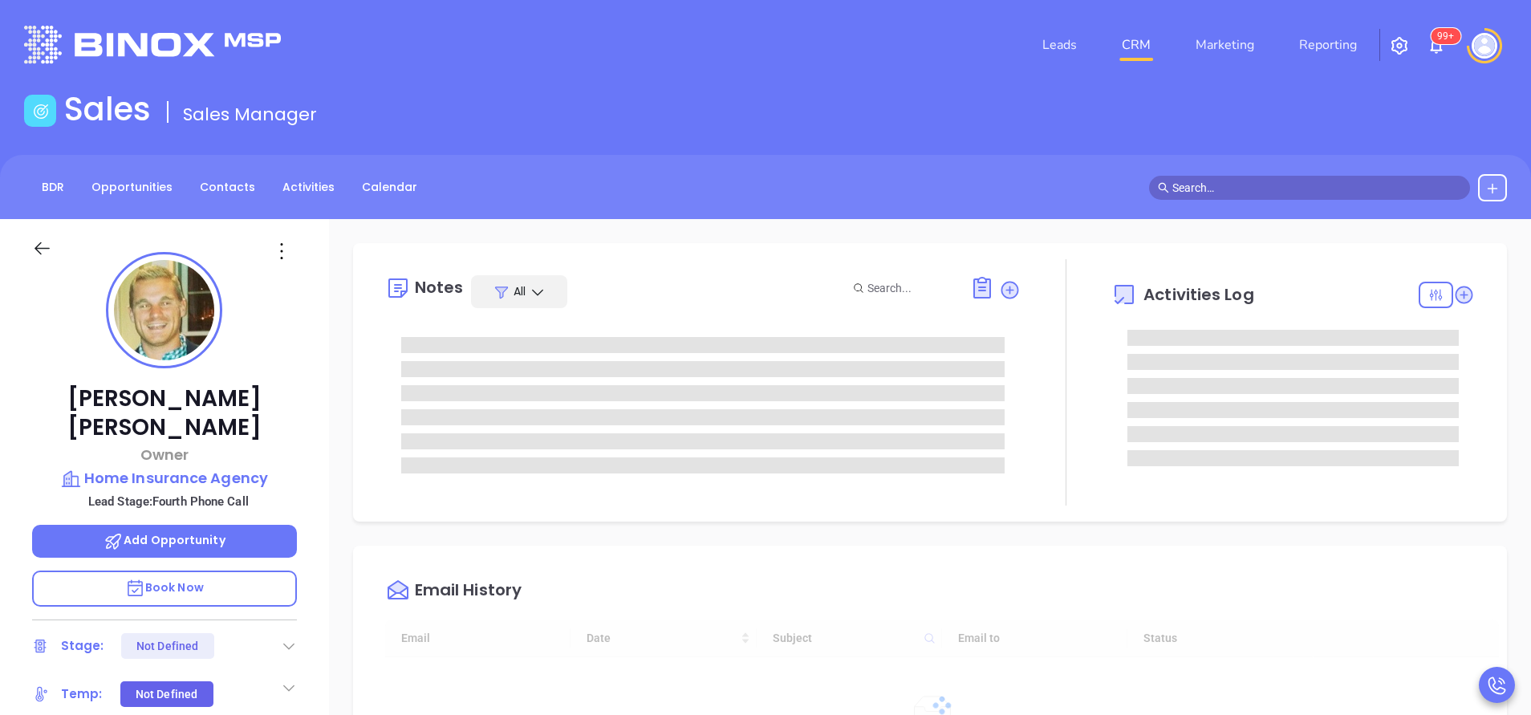
type input "[DATE]"
type input "[PERSON_NAME]"
